Goal: Information Seeking & Learning: Learn about a topic

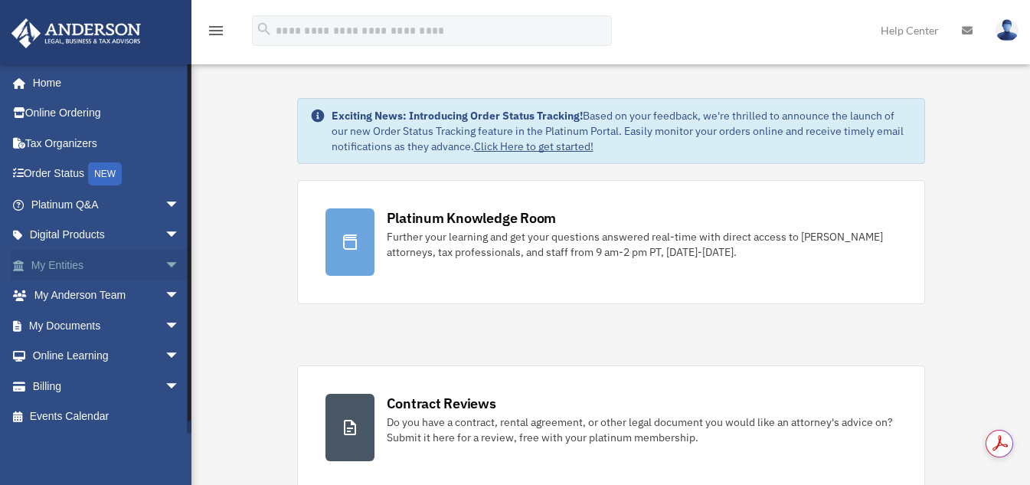
click at [165, 265] on span "arrow_drop_down" at bounding box center [180, 265] width 31 height 31
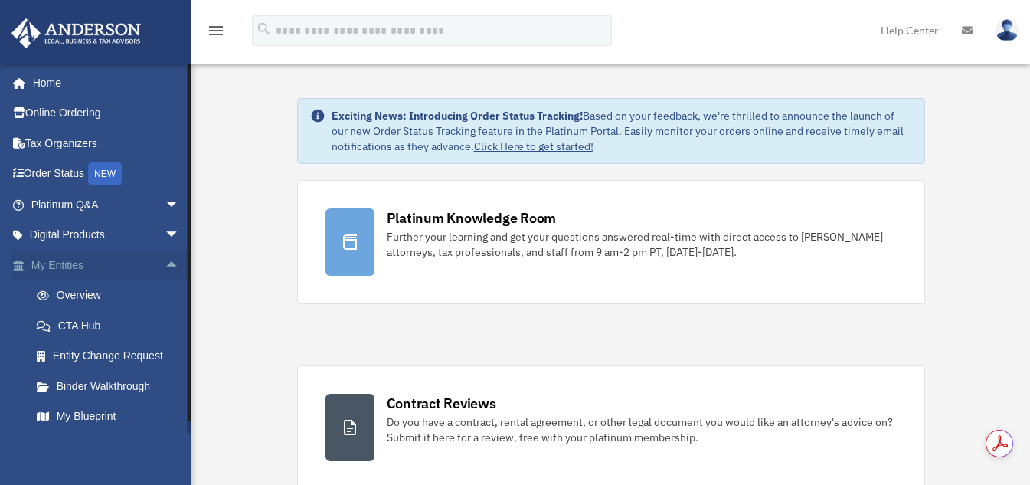
click at [73, 265] on link "My Entities arrow_drop_up" at bounding box center [107, 265] width 192 height 31
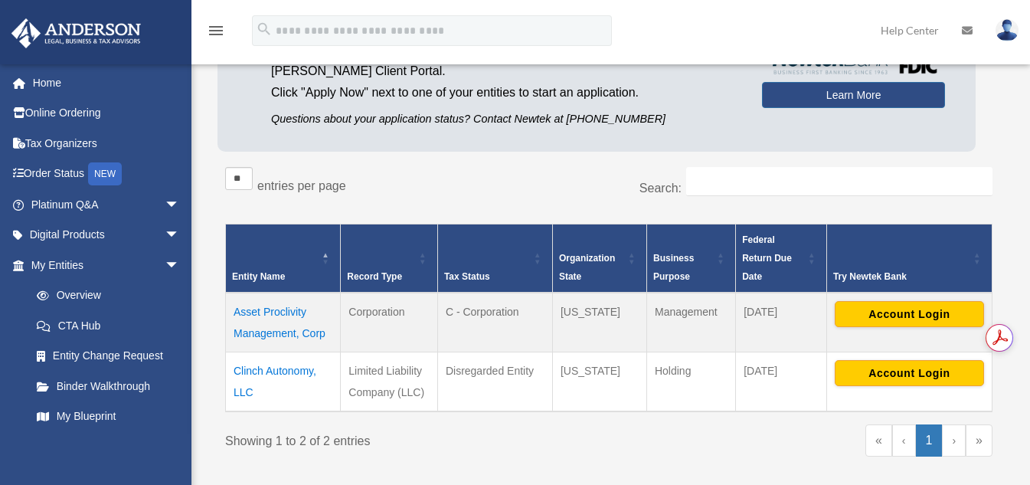
scroll to position [306, 0]
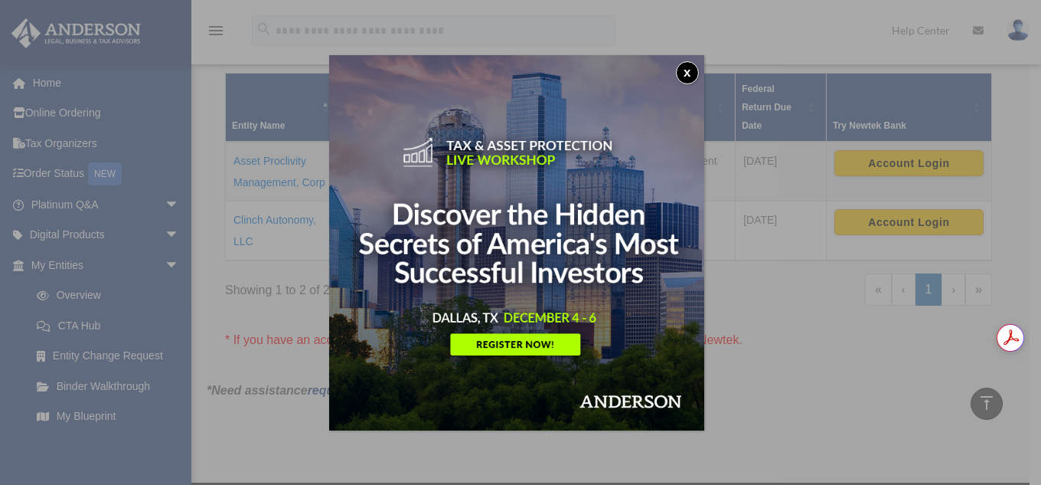
click at [791, 289] on div "x" at bounding box center [520, 242] width 1041 height 485
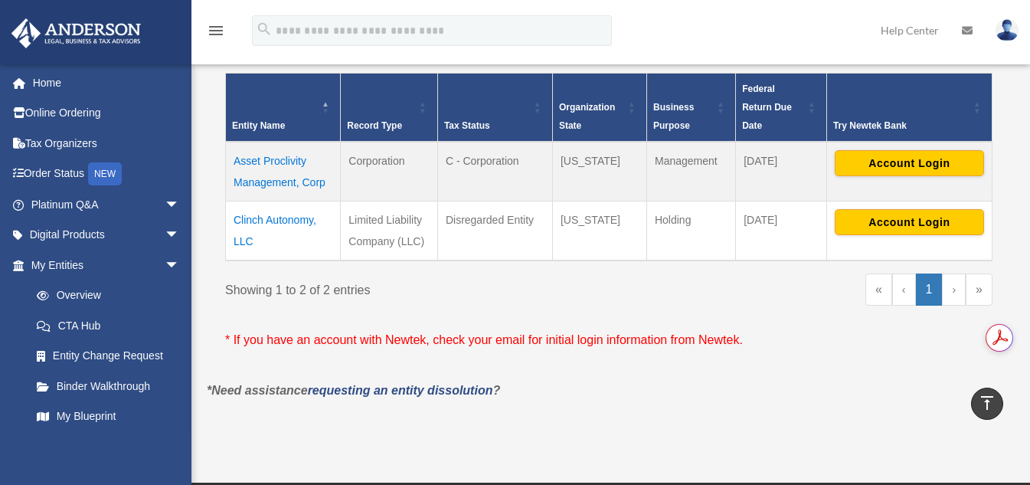
click at [250, 158] on td "Asset Proclivity Management, Corp" at bounding box center [283, 172] width 115 height 60
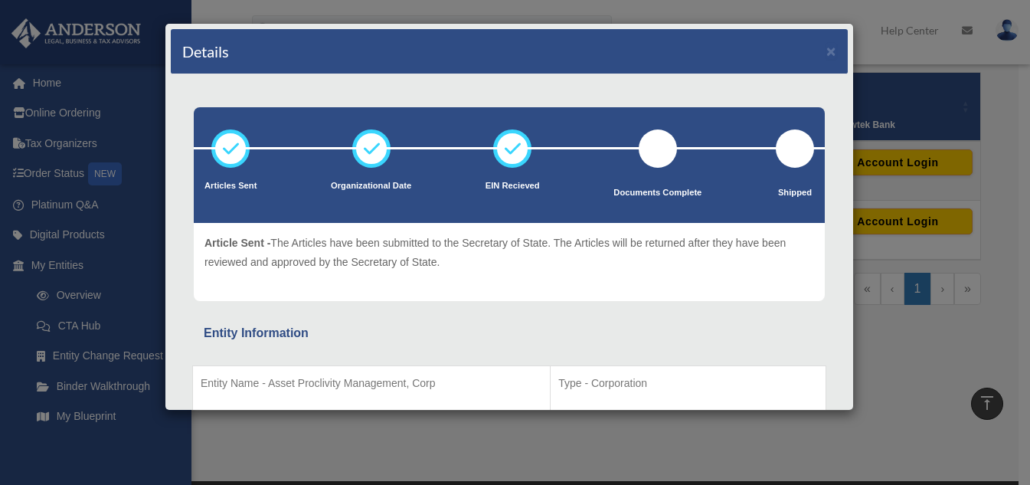
click at [483, 280] on div "Article Sent - The Articles have been submitted to the Secretary of State. The …" at bounding box center [508, 261] width 609 height 57
click at [366, 440] on div "Details × Articles Sent Organizational Date" at bounding box center [515, 242] width 1030 height 485
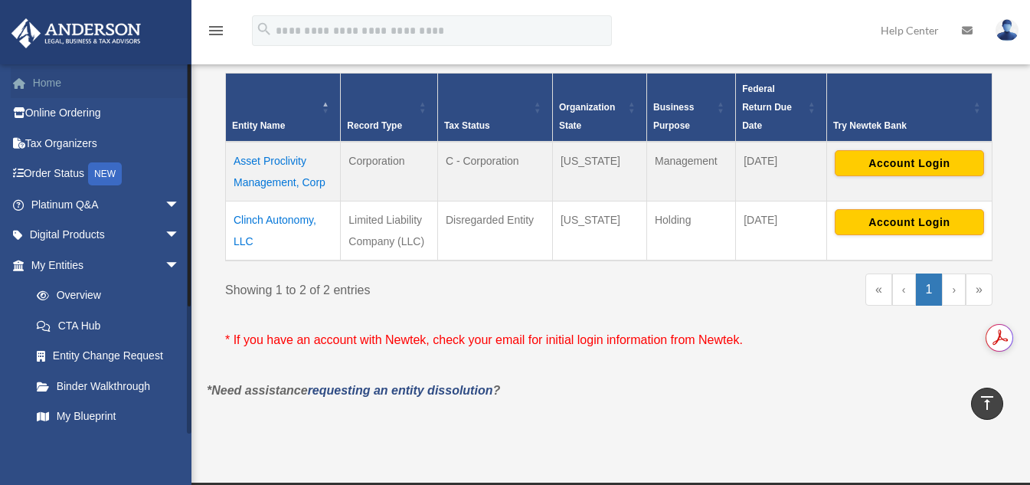
click at [33, 80] on link "Home" at bounding box center [107, 82] width 192 height 31
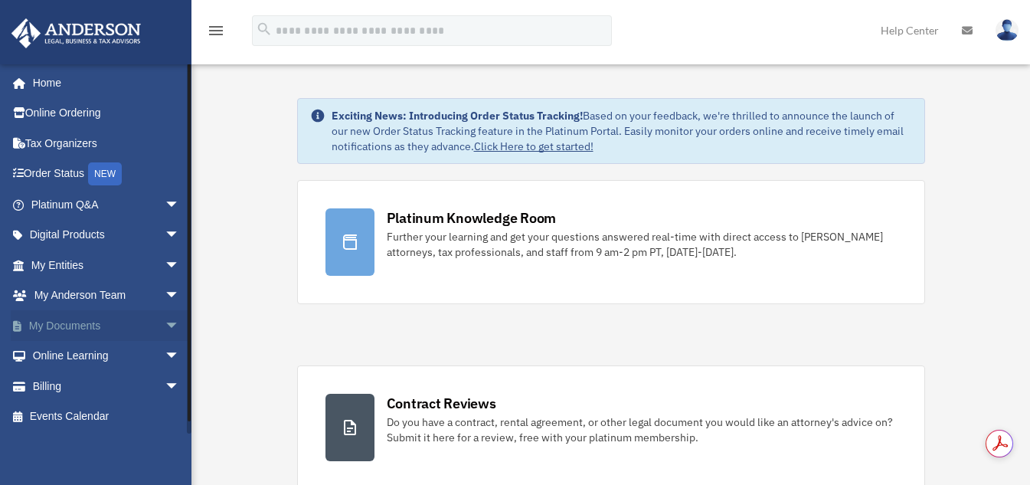
click at [83, 321] on link "My Documents arrow_drop_down" at bounding box center [107, 325] width 192 height 31
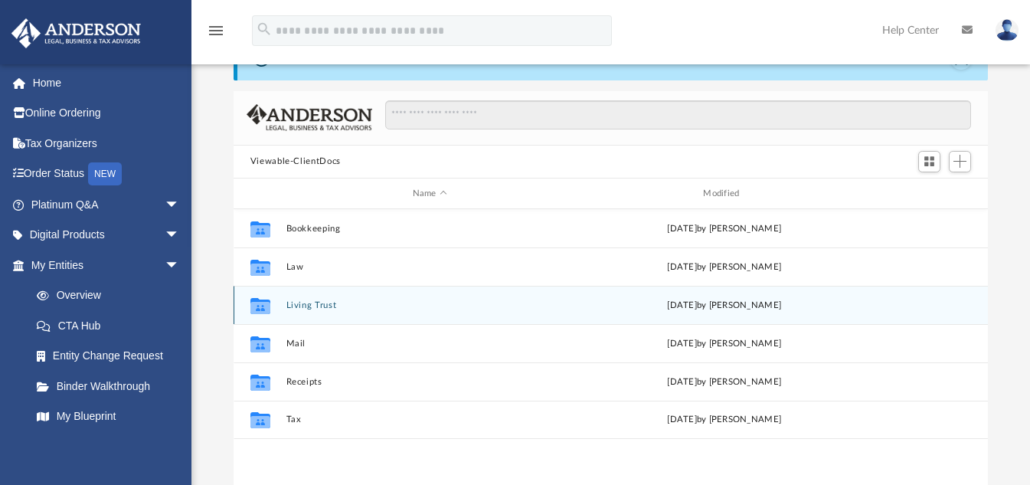
scroll to position [77, 0]
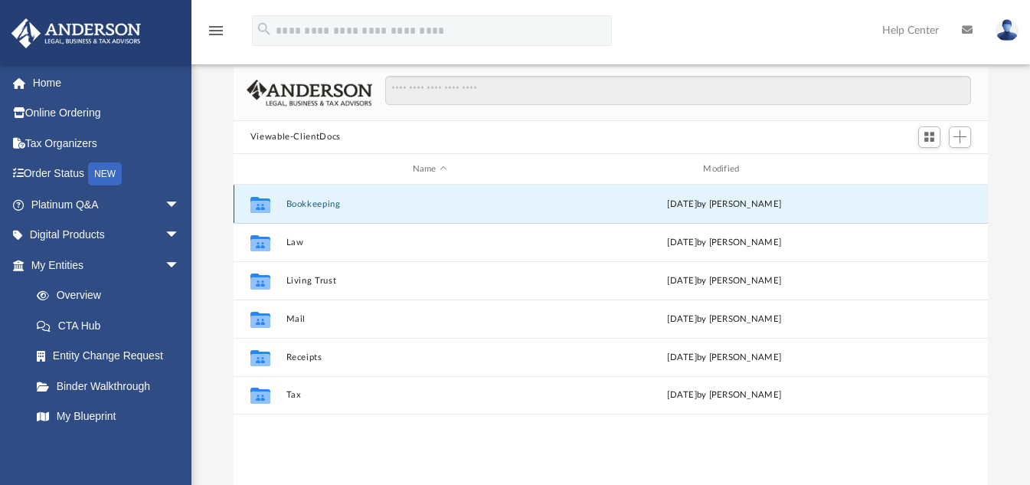
click at [318, 202] on button "Bookkeeping" at bounding box center [430, 204] width 288 height 10
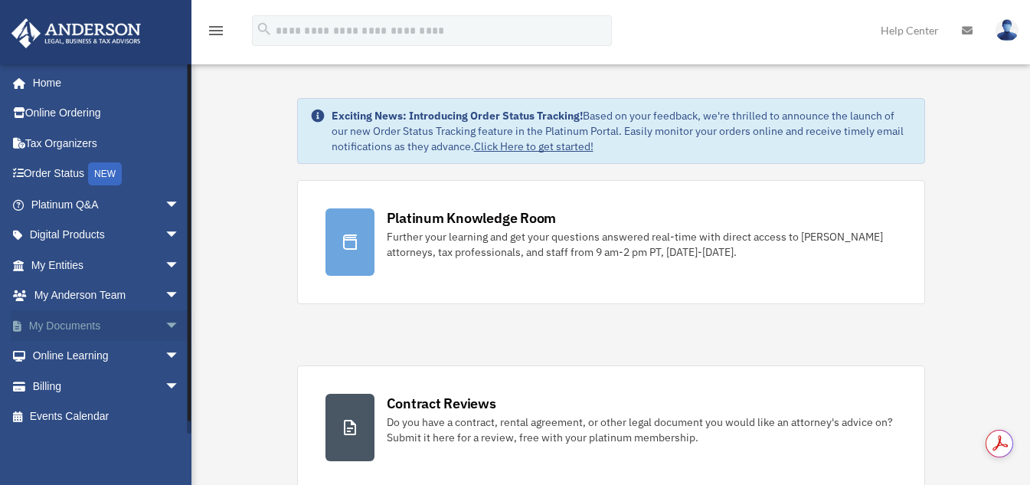
click at [165, 329] on span "arrow_drop_down" at bounding box center [180, 325] width 31 height 31
click at [58, 358] on link "Box" at bounding box center [111, 356] width 181 height 31
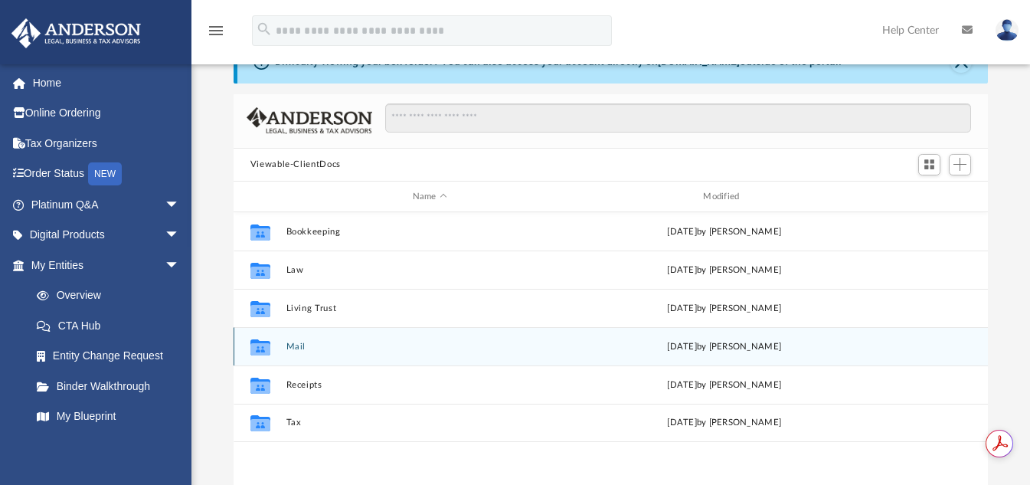
scroll to position [77, 0]
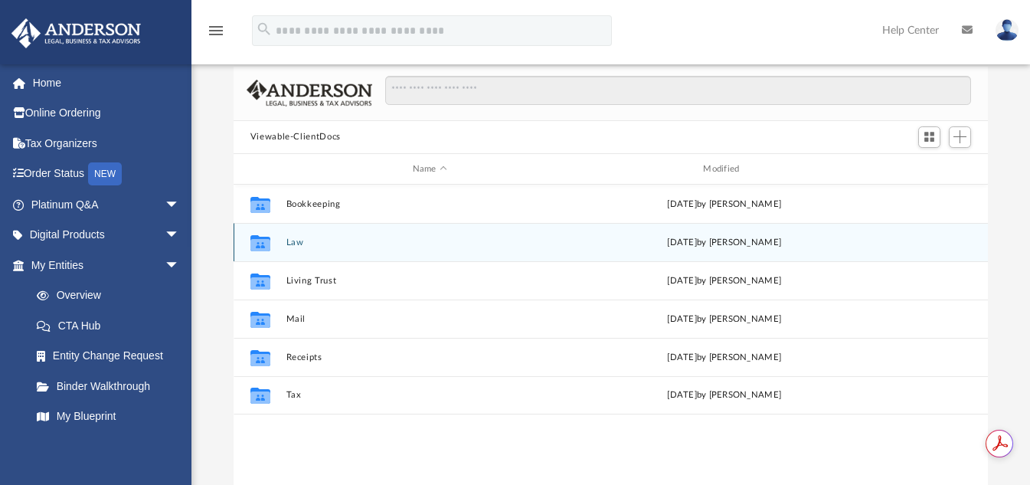
click at [290, 243] on button "Law" at bounding box center [430, 242] width 288 height 10
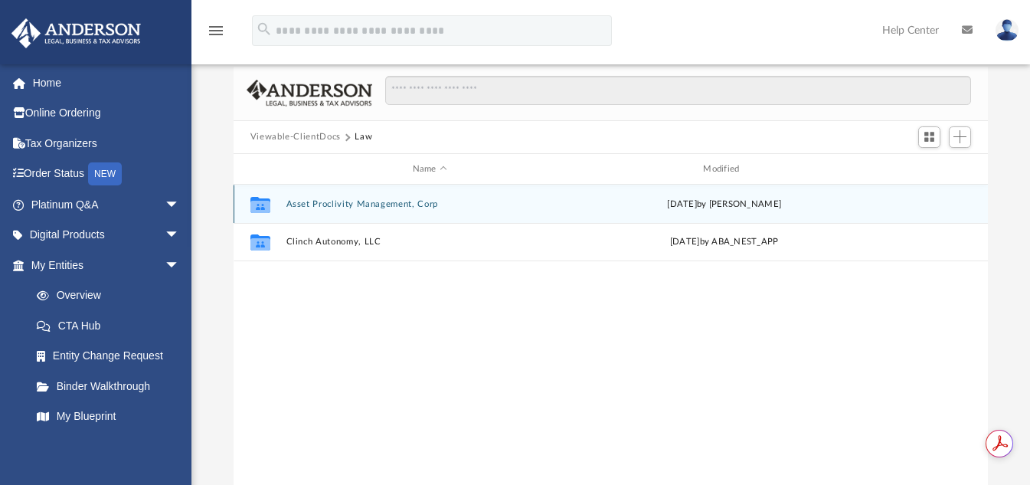
click at [359, 203] on button "Asset Proclivity Management, Corp" at bounding box center [430, 204] width 288 height 10
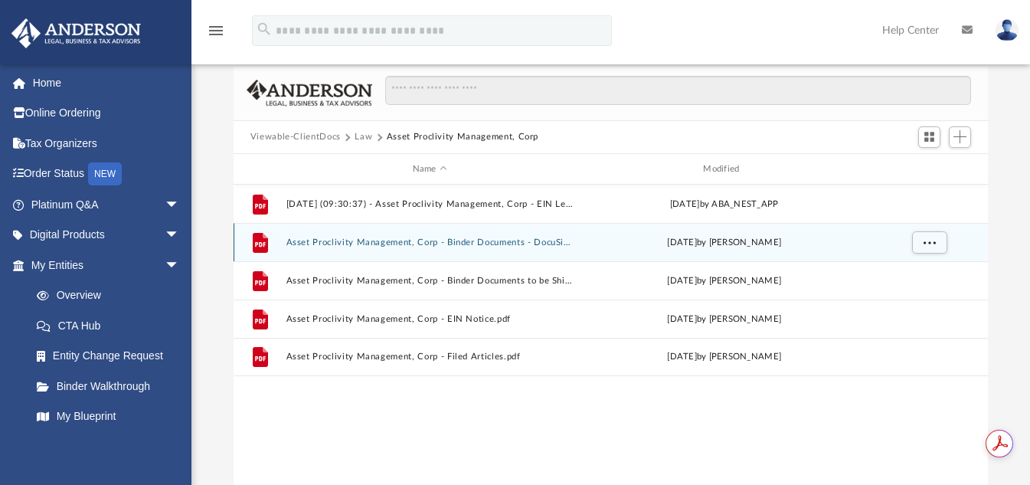
click at [532, 241] on button "Asset Proclivity Management, Corp - Binder Documents - DocuSigned.pdf" at bounding box center [430, 242] width 288 height 10
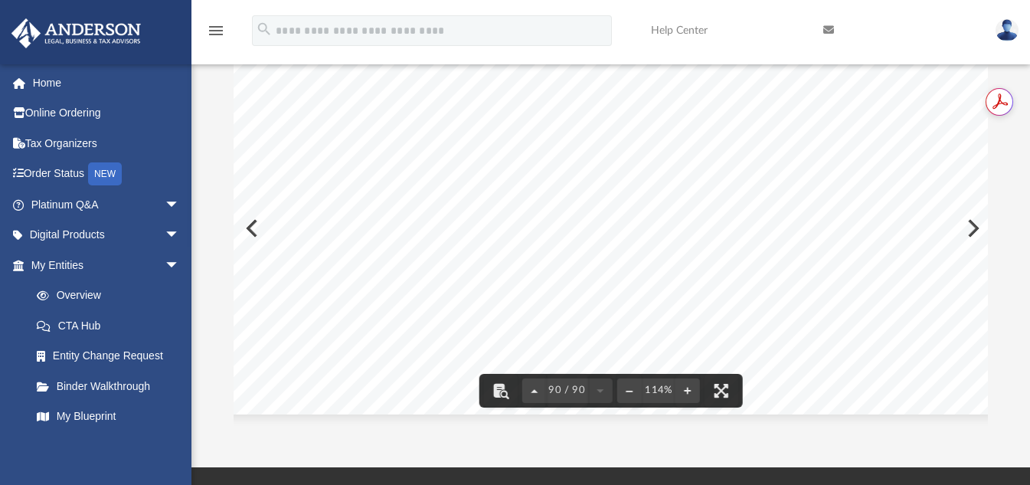
scroll to position [83846, 179]
drag, startPoint x: 982, startPoint y: 395, endPoint x: 984, endPoint y: 370, distance: 24.5
click at [984, 370] on body "X Get a chance to win 6 months of Platinum for free just by filling out this su…" at bounding box center [515, 294] width 1030 height 893
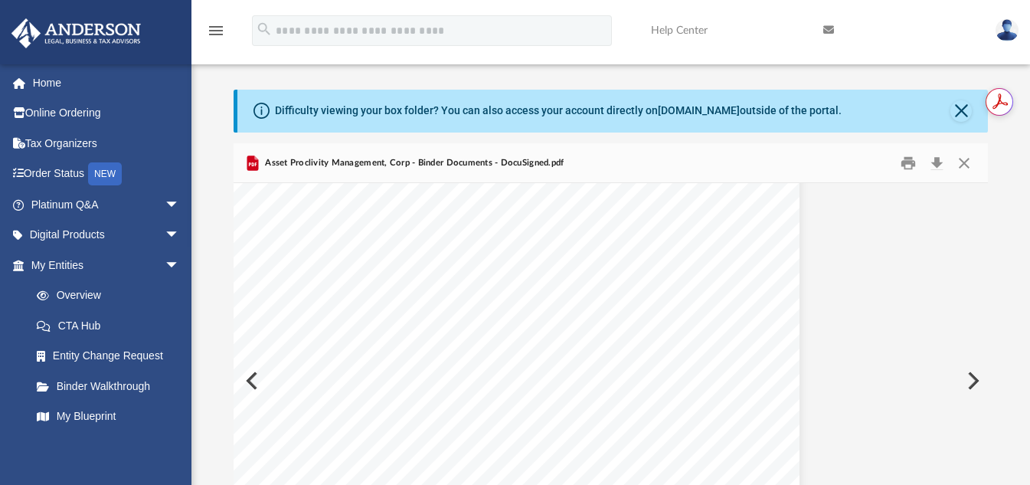
scroll to position [68307, 179]
click at [248, 384] on div "Acceptance of Appointment of Officer For Asset Proclivity Management, Corp A [U…" at bounding box center [442, 404] width 713 height 922
